Goal: Information Seeking & Learning: Learn about a topic

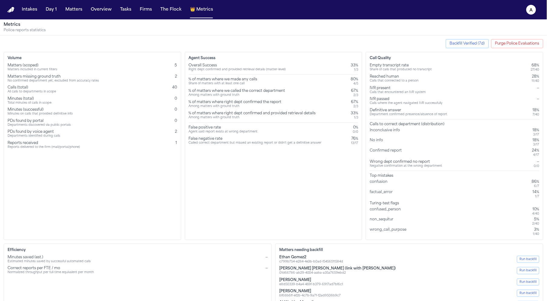
scroll to position [14, 0]
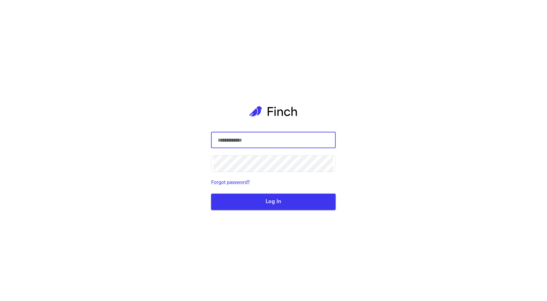
type input "**********"
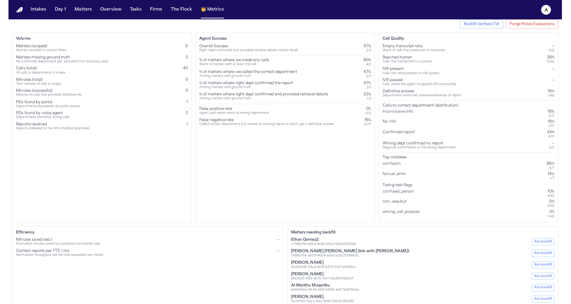
scroll to position [18, 0]
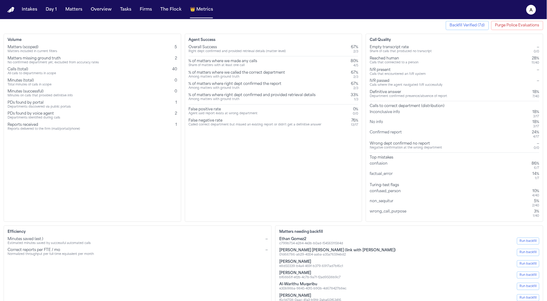
click at [87, 134] on div "Volume Matters (scoped) Matters included in current filters 5 Matters missing g…" at bounding box center [93, 128] width 178 height 188
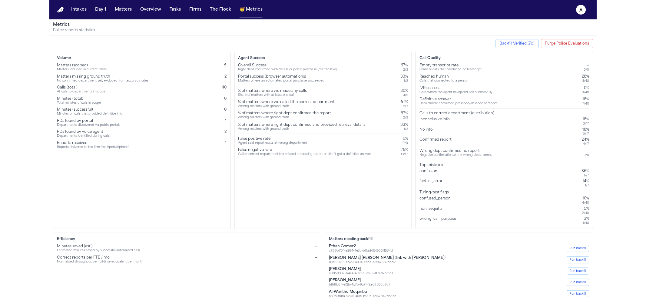
scroll to position [4, 0]
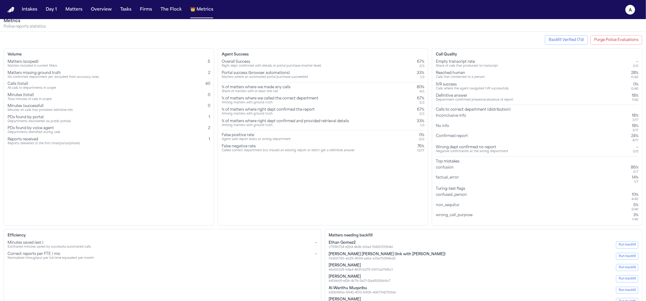
click at [444, 88] on div "Calls where the agent navigated IVR successfully" at bounding box center [472, 89] width 73 height 4
click at [417, 203] on div "Agent Success Overall Success Right dept confirmed with details or portal purch…" at bounding box center [323, 136] width 210 height 177
drag, startPoint x: 436, startPoint y: 84, endPoint x: 640, endPoint y: 91, distance: 204.1
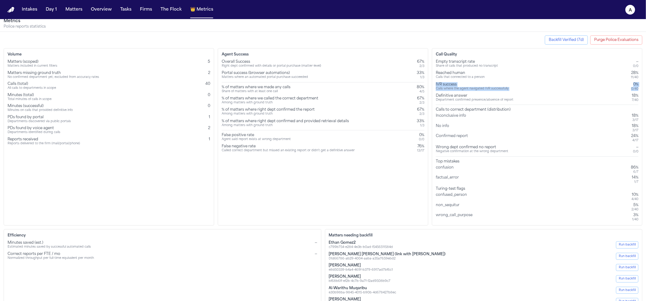
click at [547, 91] on div "Call Quality Empty transcript rate Share of calls that produced no transcript —…" at bounding box center [537, 136] width 210 height 177
click at [385, 199] on div "Agent Success Overall Success Right dept confirmed with details or portal purch…" at bounding box center [323, 136] width 210 height 177
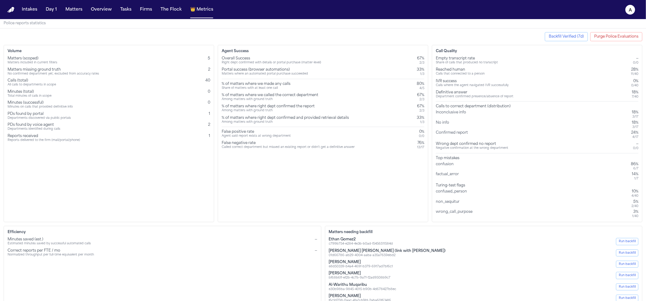
scroll to position [4, 0]
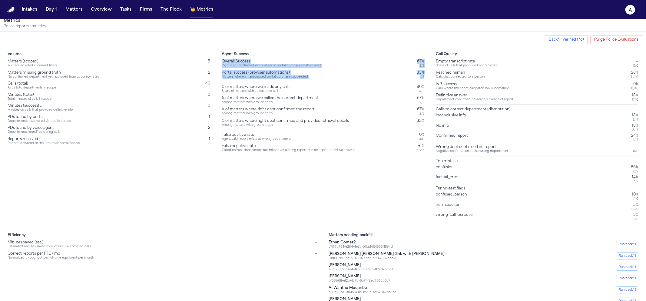
drag, startPoint x: 222, startPoint y: 63, endPoint x: 424, endPoint y: 77, distance: 202.7
click at [424, 77] on div "Agent Success Overall Success Right dept confirmed with details or portal purch…" at bounding box center [323, 136] width 210 height 177
click at [258, 220] on div "Agent Success Overall Success Right dept confirmed with details or portal purch…" at bounding box center [323, 136] width 210 height 177
click at [220, 63] on div "Agent Success Overall Success Right dept confirmed with details or portal purch…" at bounding box center [323, 136] width 210 height 177
drag, startPoint x: 222, startPoint y: 62, endPoint x: 427, endPoint y: 77, distance: 206.1
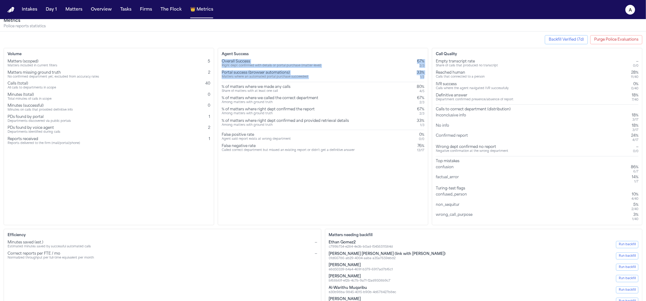
click at [428, 77] on div "Agent Success Overall Success Right dept confirmed with details or portal purch…" at bounding box center [323, 136] width 210 height 177
click at [296, 216] on div "Agent Success Overall Success Right dept confirmed with details or portal purch…" at bounding box center [323, 136] width 210 height 177
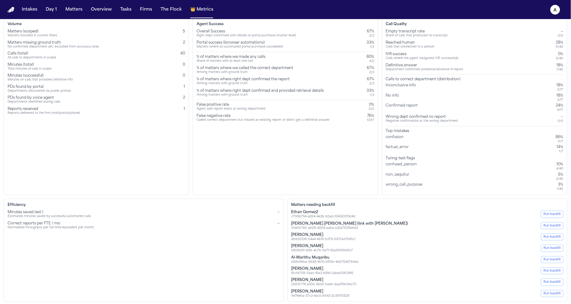
scroll to position [0, 0]
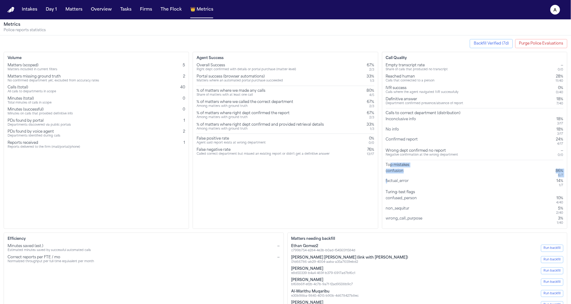
drag, startPoint x: 390, startPoint y: 164, endPoint x: 383, endPoint y: 194, distance: 31.2
click at [384, 191] on div "Call Quality Empty transcript rate Share of calls that produced no transcript —…" at bounding box center [474, 140] width 185 height 177
click at [282, 159] on div "Agent Success Overall Success Right dept confirmed with details or portal purch…" at bounding box center [285, 140] width 185 height 177
click at [391, 165] on div "Top mistakes" at bounding box center [474, 165] width 177 height 5
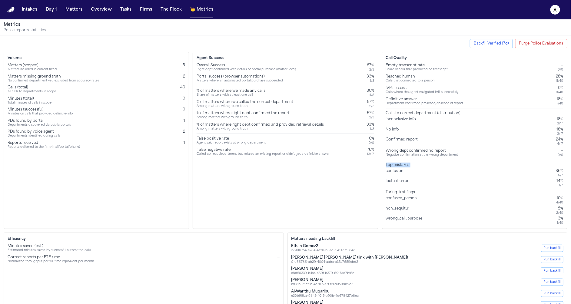
click at [391, 165] on div "Top mistakes" at bounding box center [474, 165] width 177 height 5
click at [318, 202] on div "Agent Success Overall Success Right dept confirmed with details or portal purch…" at bounding box center [285, 140] width 185 height 177
click at [219, 52] on div "Agent Success Overall Success Right dept confirmed with details or portal purch…" at bounding box center [285, 140] width 185 height 177
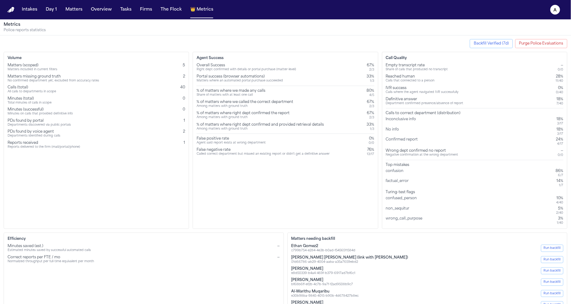
click at [216, 58] on h3 "Agent Success" at bounding box center [284, 58] width 177 height 5
click at [221, 80] on div "Matters where an automated portal purchase succeeded" at bounding box center [239, 81] width 86 height 4
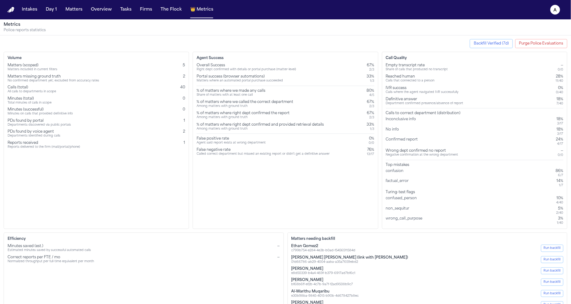
click at [143, 205] on div "Volume Matters (scoped) Matters included in current filters 5 Matters missing g…" at bounding box center [96, 140] width 185 height 177
click at [243, 61] on div "Agent Success Overall Success Right dept confirmed with details or portal purch…" at bounding box center [285, 140] width 185 height 177
click at [233, 66] on div "Overall Success" at bounding box center [245, 65] width 99 height 5
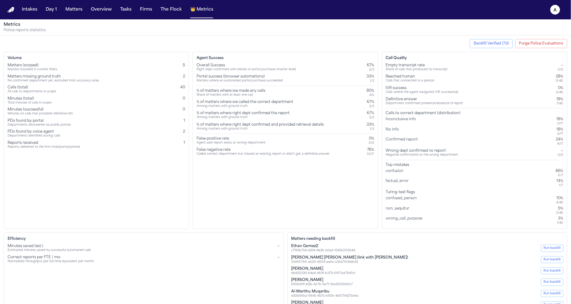
click at [233, 66] on div "Overall Success" at bounding box center [245, 65] width 99 height 5
click at [233, 68] on div "Right dept confirmed with details or portal purchase (matter-level)" at bounding box center [245, 70] width 99 height 4
click at [233, 71] on div "Right dept confirmed with details or portal purchase (matter-level)" at bounding box center [245, 70] width 99 height 4
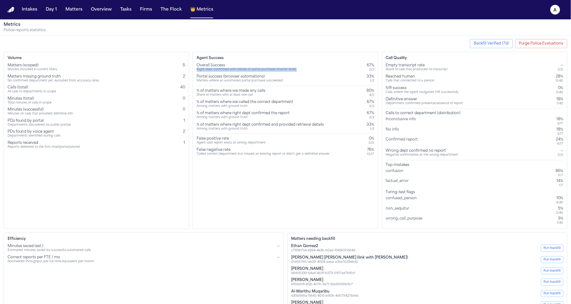
click at [233, 71] on div "Right dept confirmed with details or portal purchase (matter-level)" at bounding box center [245, 70] width 99 height 4
click at [222, 64] on div "Overall Success" at bounding box center [245, 65] width 99 height 5
click at [227, 66] on div "Overall Success" at bounding box center [245, 65] width 99 height 5
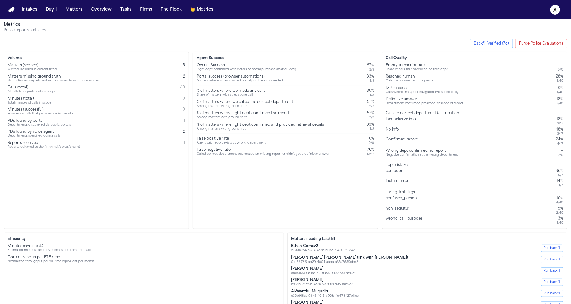
click at [227, 66] on div "Overall Success" at bounding box center [245, 65] width 99 height 5
click at [230, 68] on div "Right dept confirmed with details or portal purchase (matter-level)" at bounding box center [245, 70] width 99 height 4
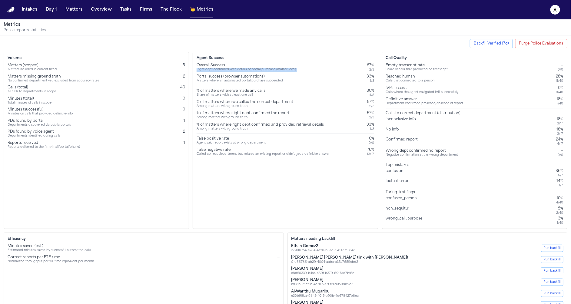
click at [230, 68] on div "Right dept confirmed with details or portal purchase (matter-level)" at bounding box center [245, 70] width 99 height 4
click at [231, 152] on div "Called correct department but missed an existing report or didn't get a definit…" at bounding box center [262, 154] width 133 height 4
click at [231, 153] on div "Called correct department but missed an existing report or didn't get a definit…" at bounding box center [262, 154] width 133 height 4
click at [229, 155] on div "Called correct department but missed an existing report or didn't get a definit…" at bounding box center [262, 154] width 133 height 4
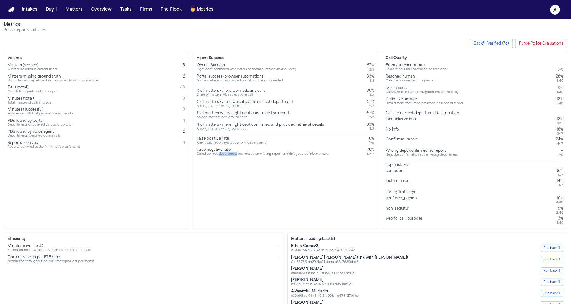
click at [229, 155] on div "Called correct department but missed an existing report or didn't get a definit…" at bounding box center [262, 154] width 133 height 4
click at [152, 66] on div "Matters (scoped) Matters included in current filters 5" at bounding box center [96, 67] width 177 height 9
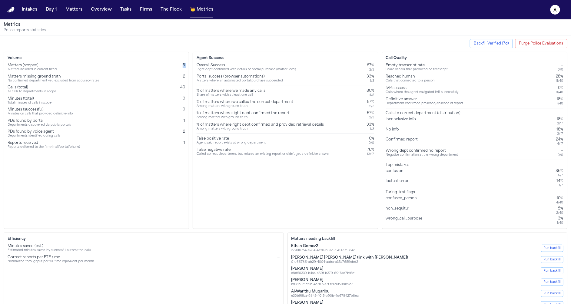
click at [180, 70] on div "Matters (scoped) Matters included in current filters 5" at bounding box center [96, 67] width 177 height 9
click at [186, 77] on div "Volume Matters (scoped) Matters included in current filters 5 Matters missing g…" at bounding box center [96, 140] width 185 height 177
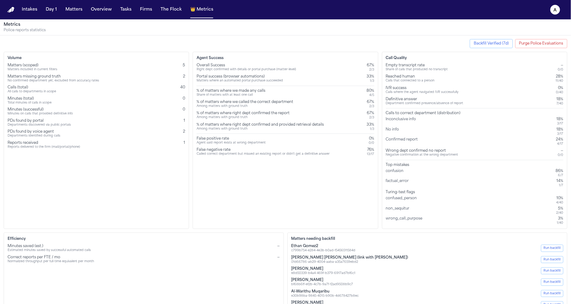
click at [186, 138] on div "Volume Matters (scoped) Matters included in current filters 5 Matters missing g…" at bounding box center [96, 140] width 185 height 177
click at [248, 93] on div "Share of matters with at least one call" at bounding box center [230, 95] width 69 height 4
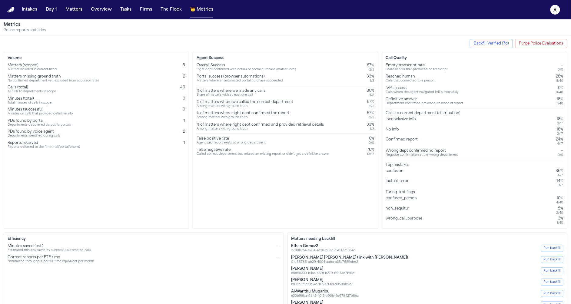
click at [247, 100] on div "% of matters where we called the correct department" at bounding box center [244, 102] width 97 height 5
click at [251, 112] on div "% of matters where right dept confirmed the report" at bounding box center [242, 113] width 93 height 5
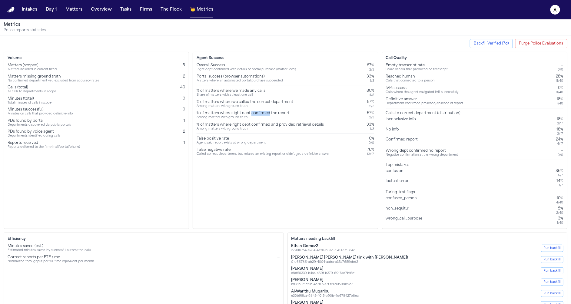
click at [251, 112] on div "% of matters where right dept confirmed the report" at bounding box center [242, 113] width 93 height 5
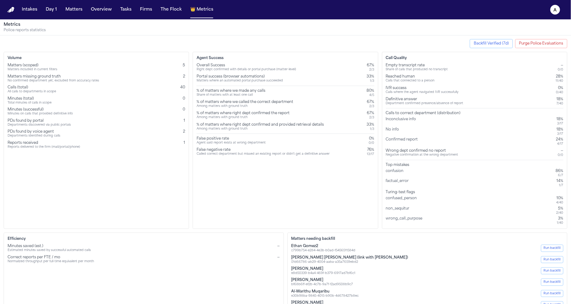
click at [249, 119] on div "Overall Success Right dept confirmed with details or portal purchase (matter-le…" at bounding box center [284, 110] width 177 height 94
click at [249, 126] on div "% of matters where right dept confirmed and provided retrieval details" at bounding box center [259, 124] width 127 height 5
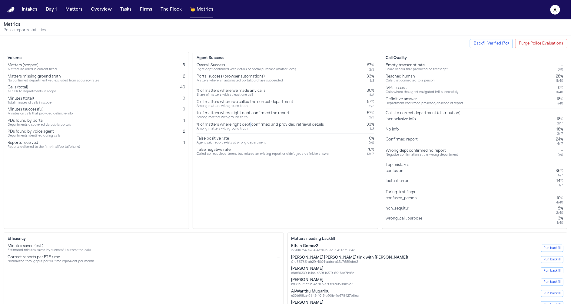
click at [249, 126] on div "% of matters where right dept confirmed and provided retrieval details" at bounding box center [259, 124] width 127 height 5
click at [250, 125] on div "% of matters where right dept confirmed and provided retrieval details" at bounding box center [259, 124] width 127 height 5
click at [208, 247] on div "Minutes saved (est.) Estimated minutes saved by successful automated calls —" at bounding box center [144, 248] width 272 height 9
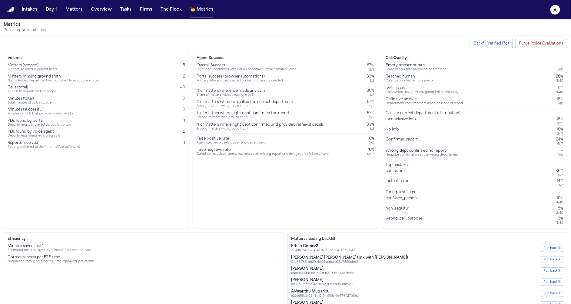
click at [218, 91] on div "% of matters where we made any calls" at bounding box center [230, 90] width 69 height 5
click at [223, 100] on div "% of matters where we called the correct department" at bounding box center [244, 102] width 97 height 5
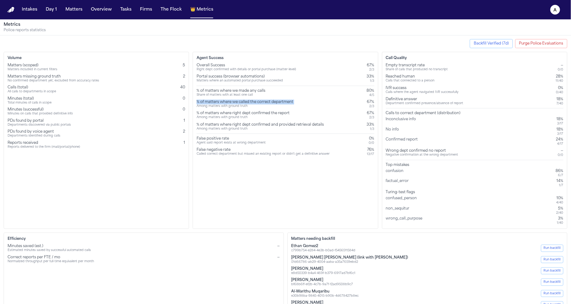
click at [223, 100] on div "% of matters where we called the correct department" at bounding box center [244, 102] width 97 height 5
click at [214, 94] on div "Share of matters with at least one call" at bounding box center [230, 95] width 69 height 4
click at [243, 193] on div "Agent Success Overall Success Right dept confirmed with details or portal purch…" at bounding box center [285, 140] width 185 height 177
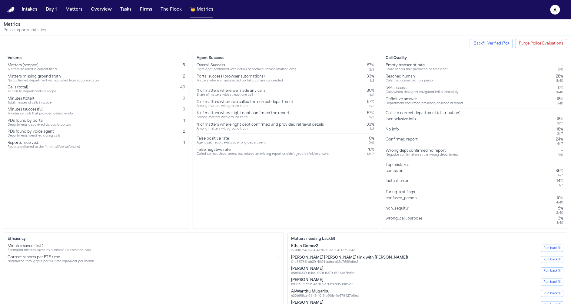
click at [207, 64] on div "Overall Success" at bounding box center [245, 65] width 99 height 5
click at [206, 79] on div "Matters where an automated portal purchase succeeded" at bounding box center [239, 81] width 86 height 4
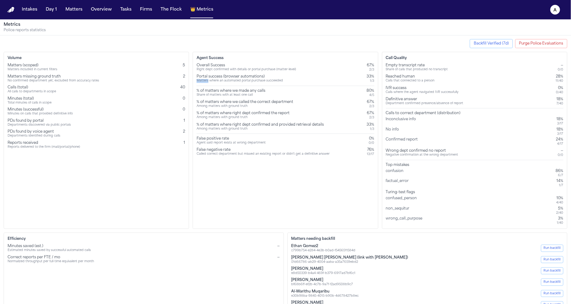
click at [206, 79] on div "Matters where an automated portal purchase succeeded" at bounding box center [239, 81] width 86 height 4
click at [209, 75] on div "Portal success (browser automations)" at bounding box center [239, 76] width 86 height 5
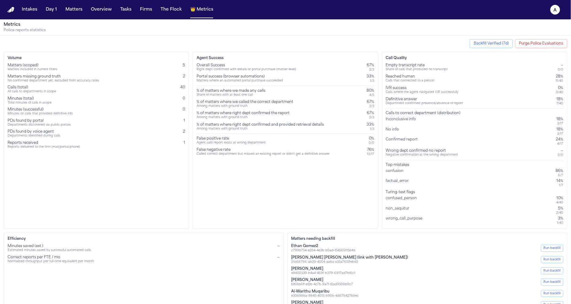
click at [201, 127] on div "Among matters with ground truth" at bounding box center [259, 129] width 127 height 4
click at [72, 175] on div "Volume Matters (scoped) Matters included in current filters 5 Matters missing g…" at bounding box center [96, 140] width 185 height 177
click at [18, 71] on div "Matters included in current filters" at bounding box center [33, 70] width 50 height 4
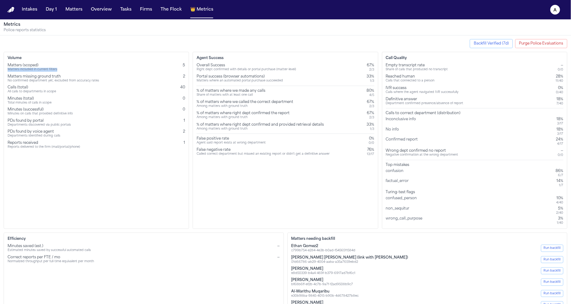
click at [18, 71] on div "Matters included in current filters" at bounding box center [33, 70] width 50 height 4
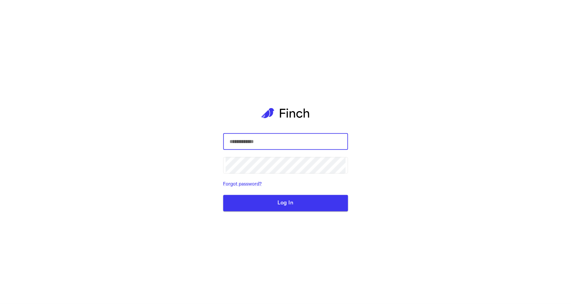
type input "**********"
